Goal: Use online tool/utility: Utilize a website feature to perform a specific function

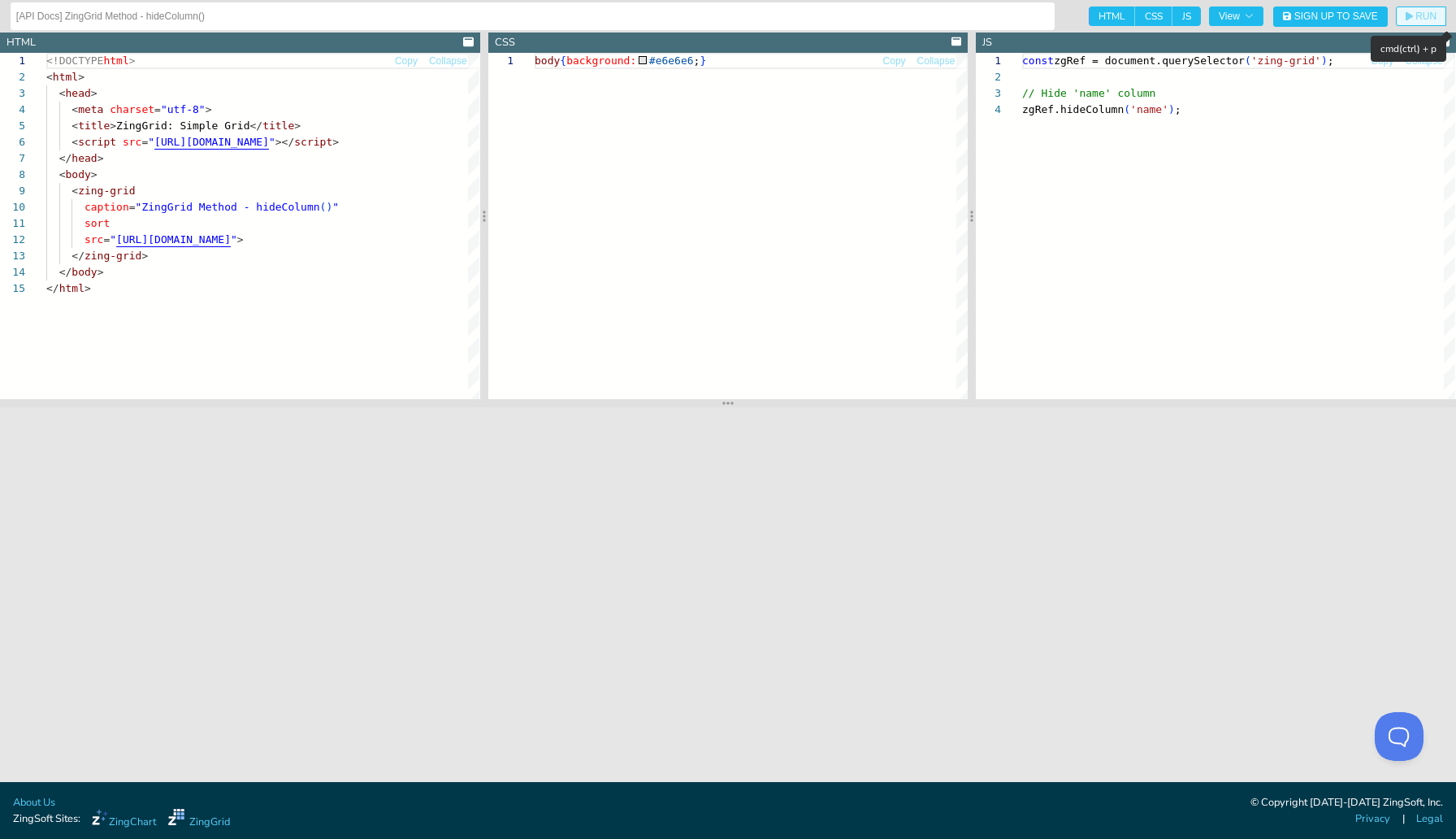
click at [1419, 11] on span "RUN" at bounding box center [1426, 16] width 21 height 10
drag, startPoint x: 1176, startPoint y: 109, endPoint x: 1012, endPoint y: 112, distance: 164.0
click at [1023, 112] on div "const zgRef = document.querySelector ( 'zing-grid' ) ; // Hide 'name' column zg…" at bounding box center [1239, 250] width 433 height 395
click at [1152, 110] on div "const zgRef = document.querySelector ( 'zing-grid' ) ; // Hide 'name' column zg…" at bounding box center [1239, 250] width 433 height 395
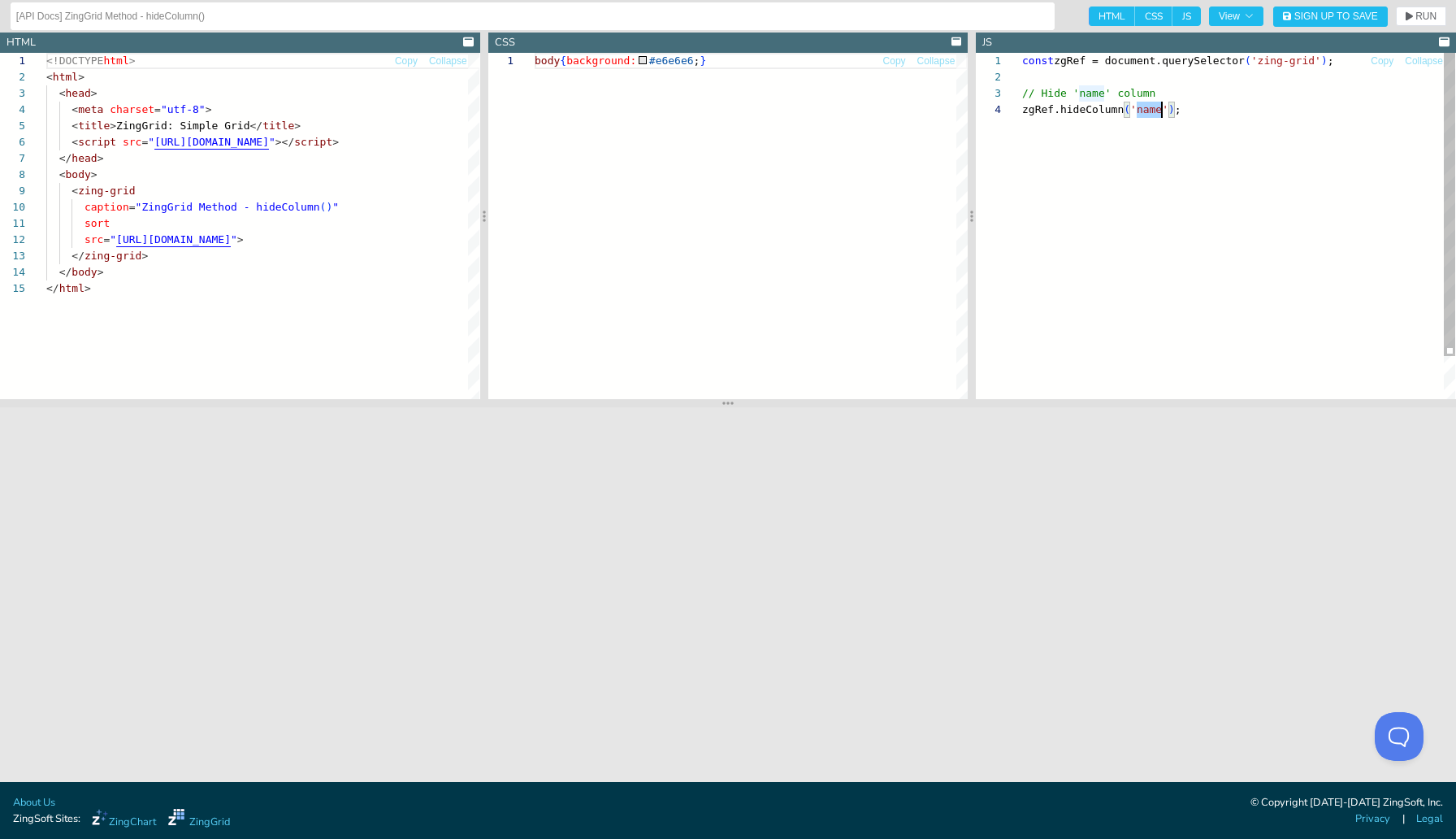
click at [1152, 110] on div "const zgRef = document.querySelector ( 'zing-grid' ) ; // Hide 'name' column zg…" at bounding box center [1239, 250] width 433 height 395
type textarea "const zgRef = document.querySelector('zing-grid'); // Hide 'name' column zgRef.…"
click at [1424, 16] on span "RUN" at bounding box center [1426, 16] width 21 height 10
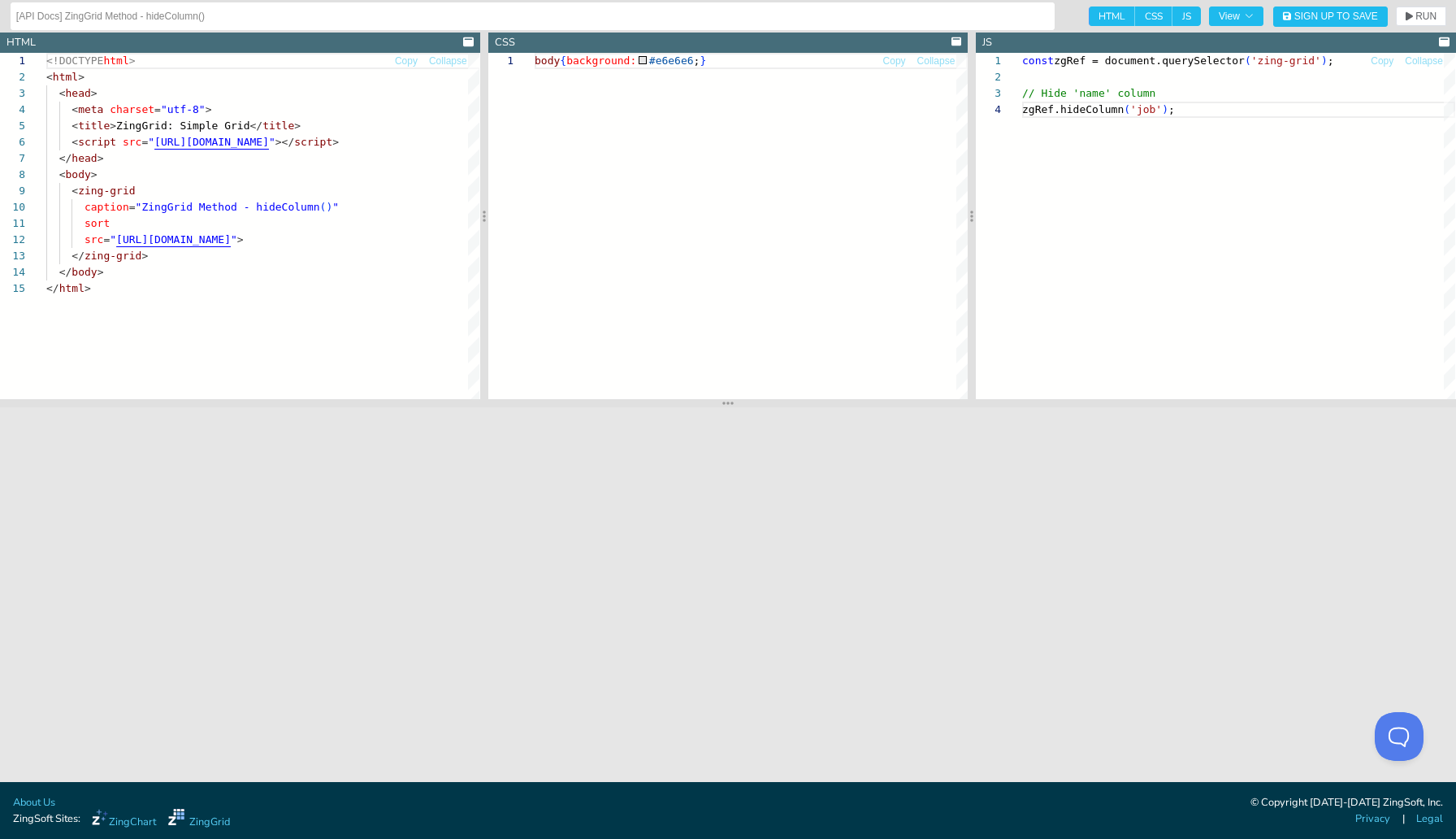
click at [682, 258] on div "body { background: #e6e6e6 ; }" at bounding box center [752, 225] width 433 height 346
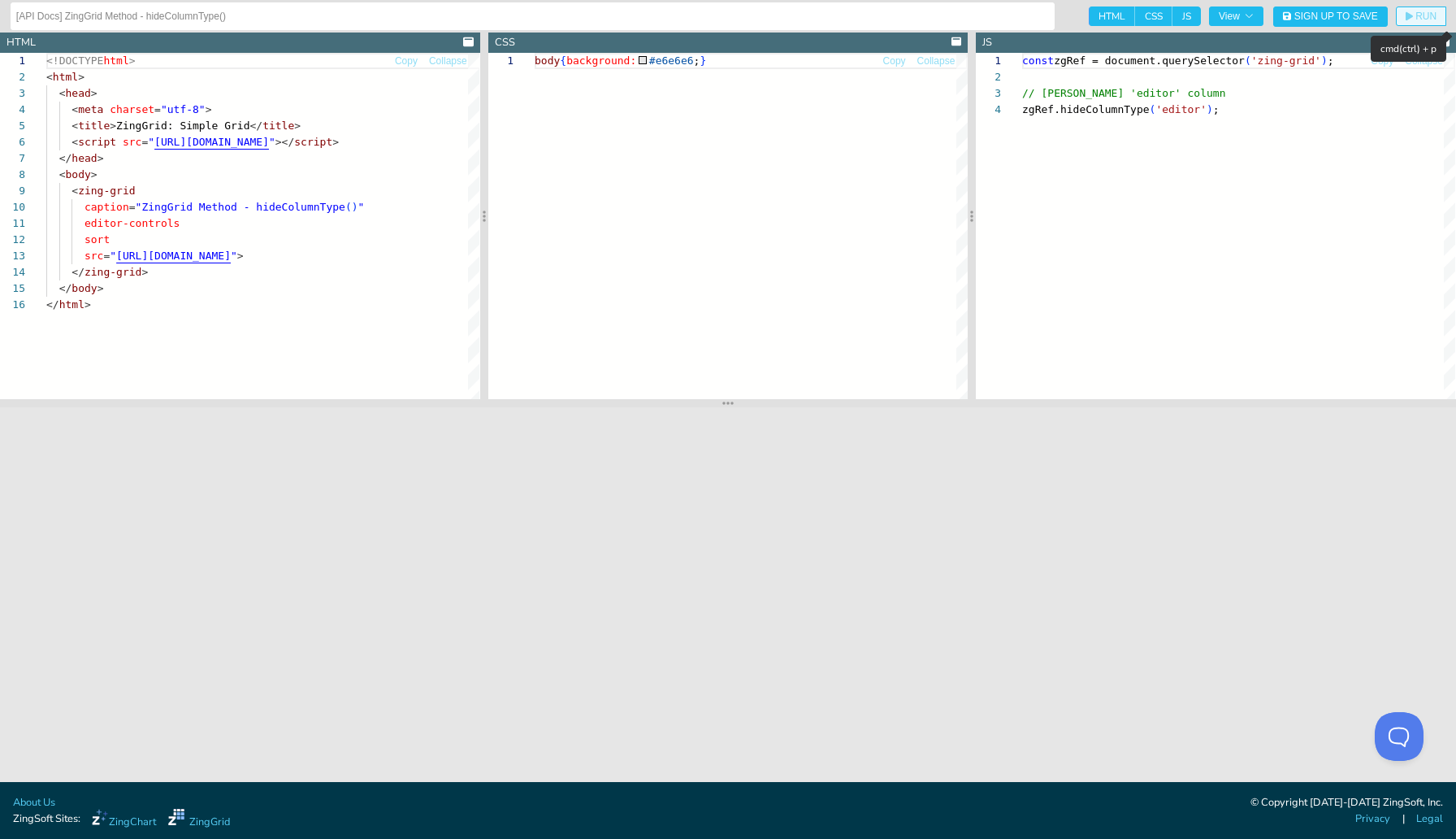
click at [1421, 19] on span "RUN" at bounding box center [1426, 16] width 21 height 10
click at [1186, 112] on div "const zgRef = document.querySelector ( 'zing-grid' ) ; // Hide 'editor' column …" at bounding box center [1239, 250] width 433 height 395
click at [1433, 11] on span "RUN" at bounding box center [1426, 16] width 21 height 10
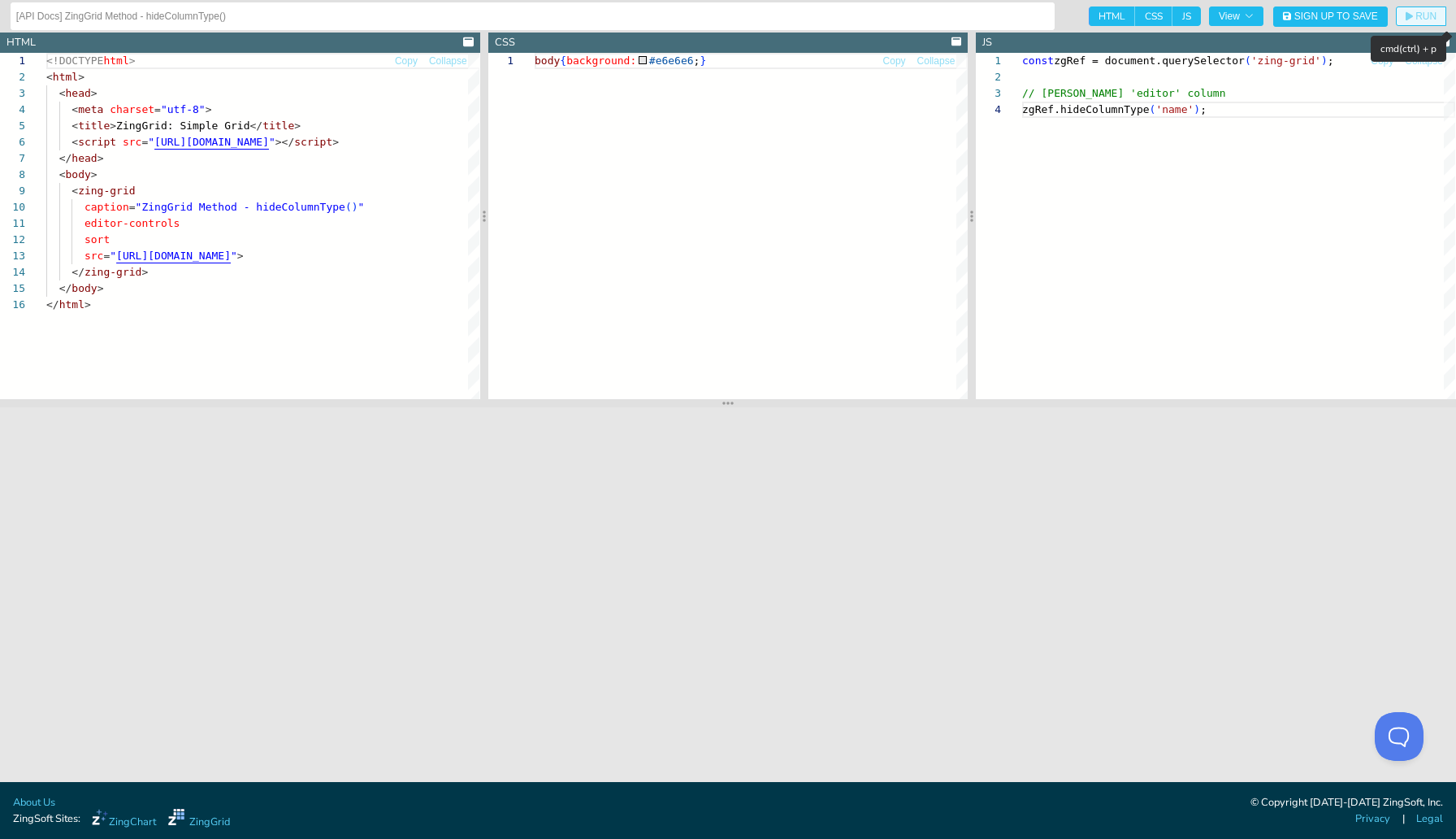
click at [1419, 14] on span "RUN" at bounding box center [1426, 16] width 21 height 10
click at [1182, 111] on div "const zgRef = document.querySelector ( 'zing-grid' ) ; // Hide 'editor' column …" at bounding box center [1239, 250] width 433 height 395
click at [1411, 16] on icon "button" at bounding box center [1410, 17] width 7 height 9
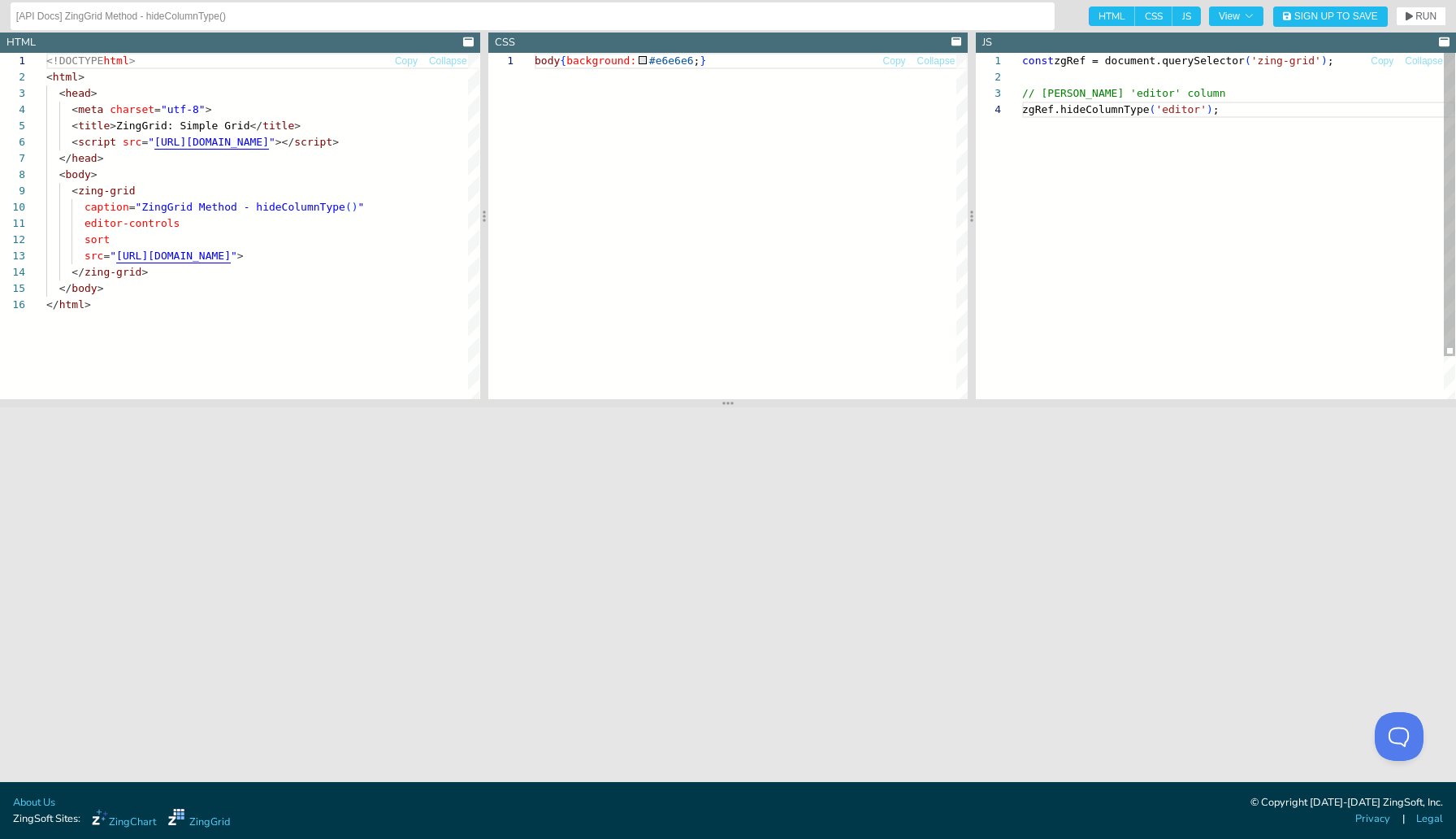
click at [1182, 114] on div "const zgRef = document.querySelector ( 'zing-grid' ) ; // Hide 'editor' column …" at bounding box center [1239, 250] width 433 height 395
click at [1418, 18] on span "RUN" at bounding box center [1426, 16] width 21 height 10
click at [1189, 110] on div "const zgRef = document.querySelector ( 'zing-grid' ) ; // Hide 'editor' column …" at bounding box center [1239, 250] width 433 height 395
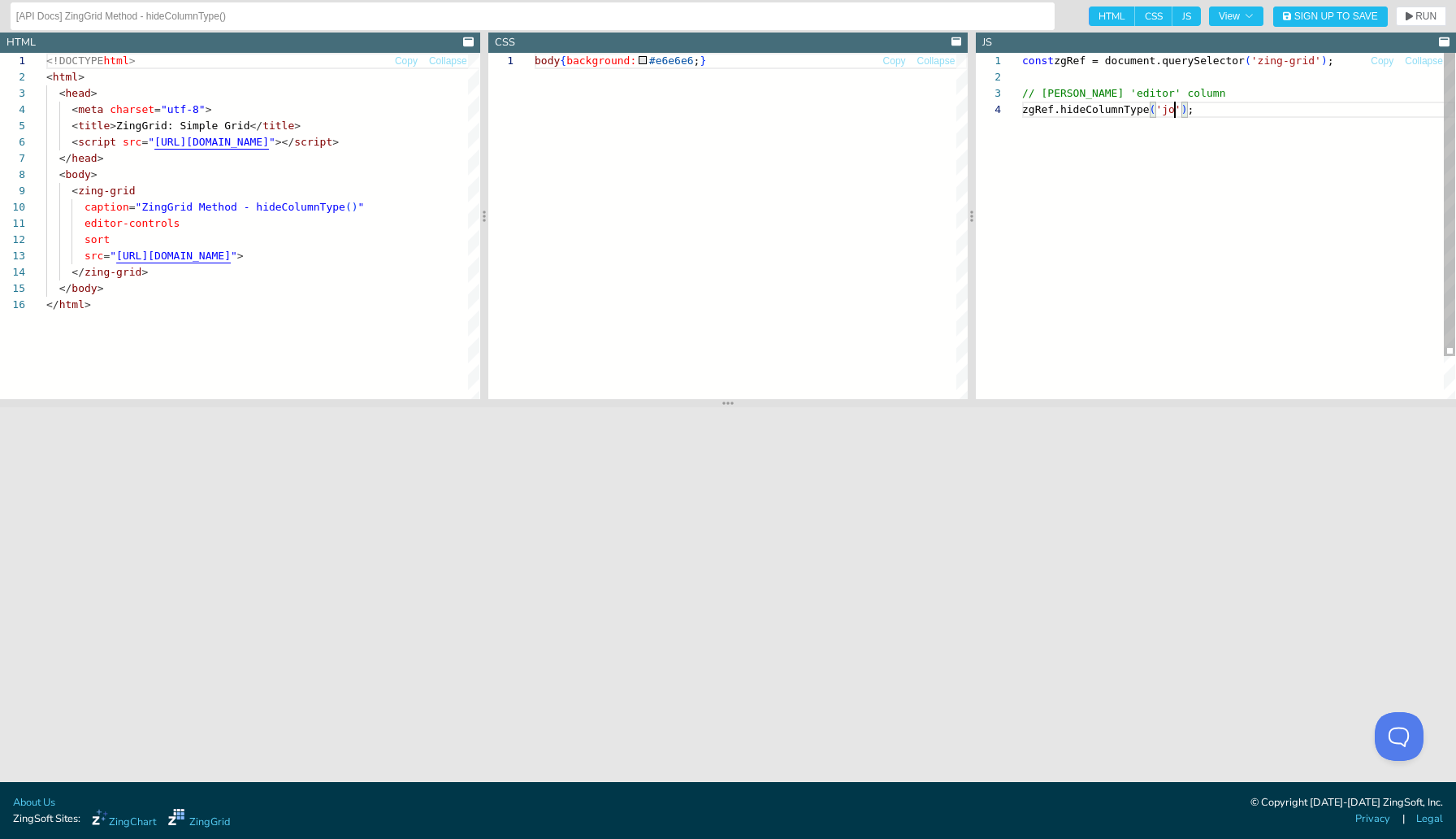
scroll to position [49, 159]
type textarea "const zgRef = document.querySelector('zing-grid'); // Hide 'editor' column zgRe…"
click at [1411, 9] on button "RUN" at bounding box center [1421, 16] width 51 height 19
drag, startPoint x: 1351, startPoint y: 61, endPoint x: 1025, endPoint y: 64, distance: 326.0
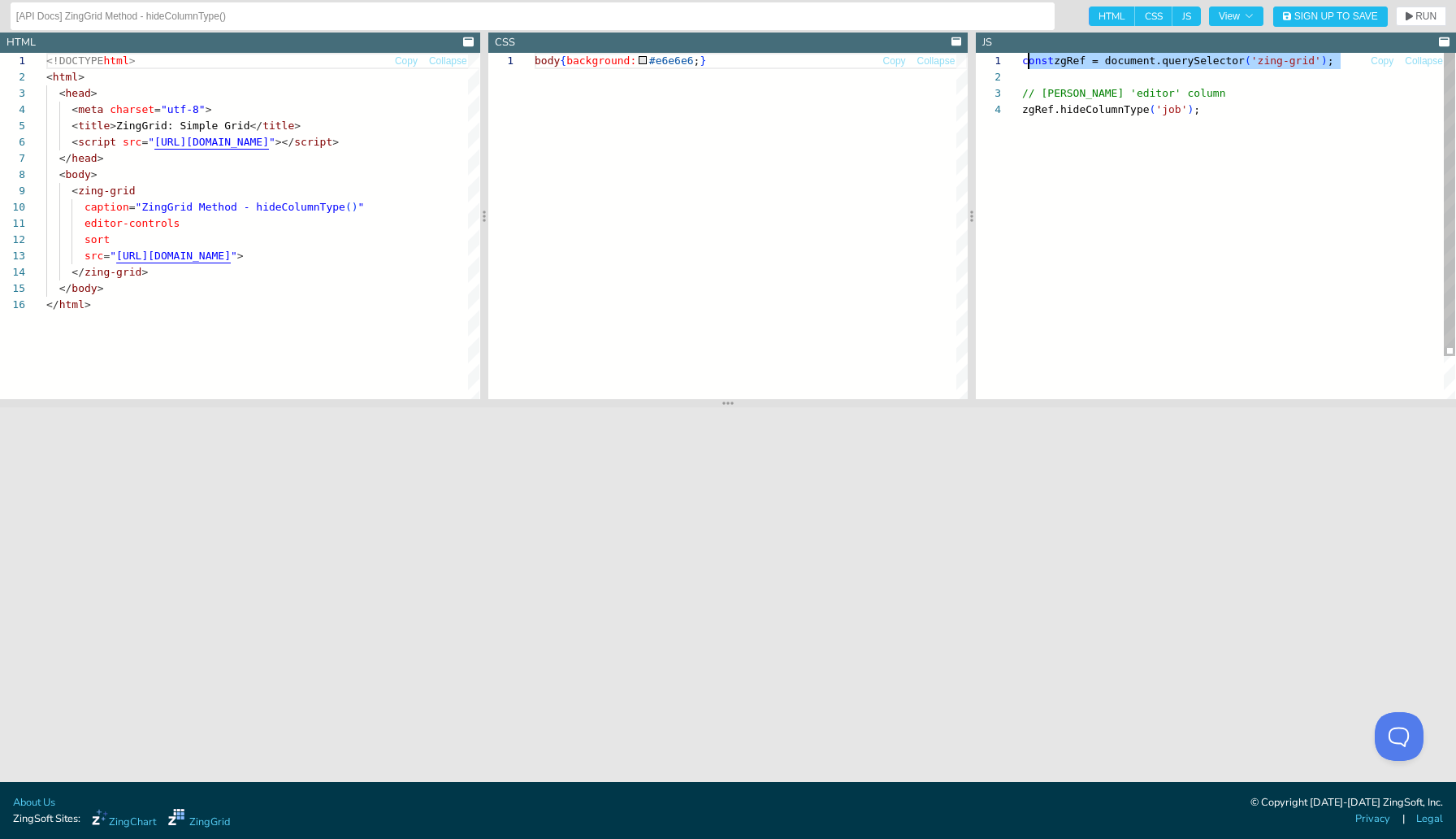
click at [1025, 64] on div "const zgRef = document.querySelector ( 'zing-grid' ) ; // Hide 'editor' column …" at bounding box center [1239, 250] width 433 height 395
